Goal: Task Accomplishment & Management: Manage account settings

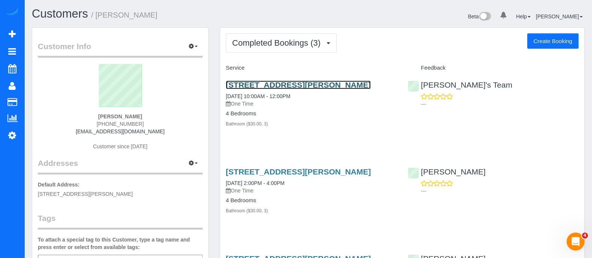
click at [280, 86] on link "[STREET_ADDRESS][PERSON_NAME]" at bounding box center [298, 85] width 145 height 9
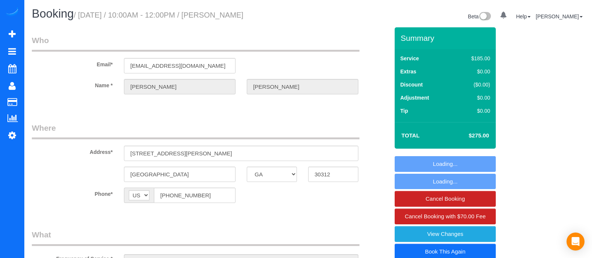
select select "GA"
select select "object:614"
select select "3"
select select "spot1"
select select "number:3"
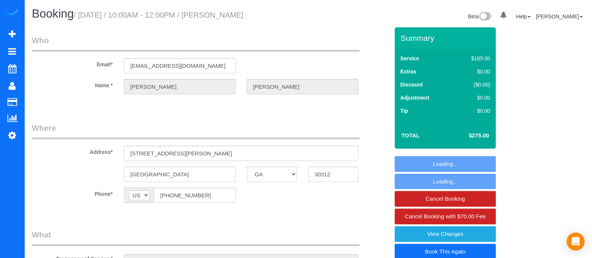
select select "number:6"
select select "3"
